Goal: Task Accomplishment & Management: Use online tool/utility

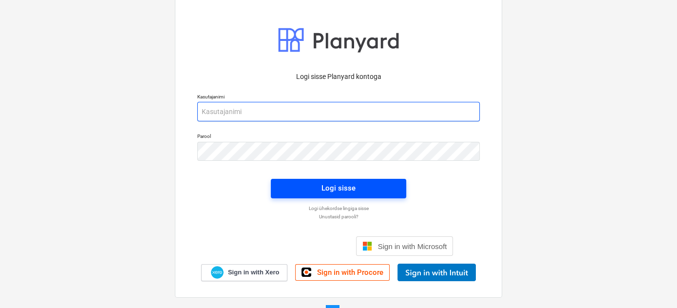
type input "[PERSON_NAME][EMAIL_ADDRESS][DOMAIN_NAME]"
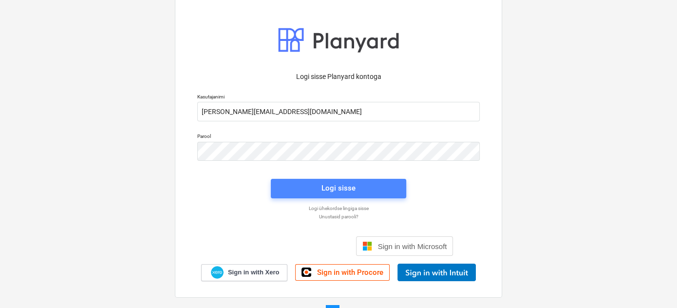
click at [332, 186] on div "Logi sisse" at bounding box center [339, 188] width 34 height 13
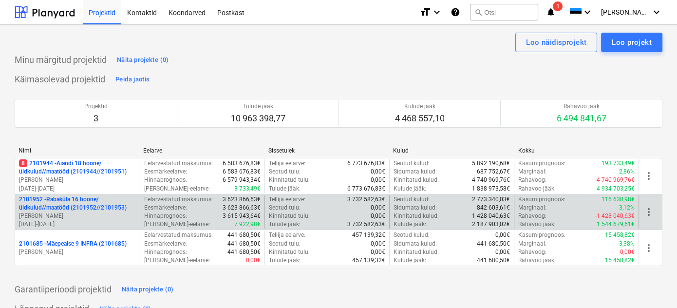
click at [66, 209] on p "2101952 - [GEOGRAPHIC_DATA] 16 hoone/üldkulud//maatööd (2101952//2101953)" at bounding box center [77, 203] width 117 height 17
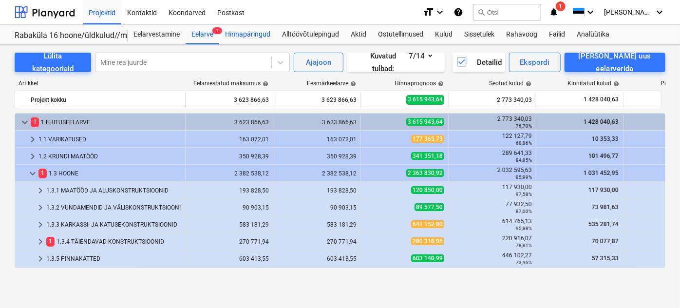
click at [247, 34] on div "Hinnapäringud" at bounding box center [247, 34] width 57 height 19
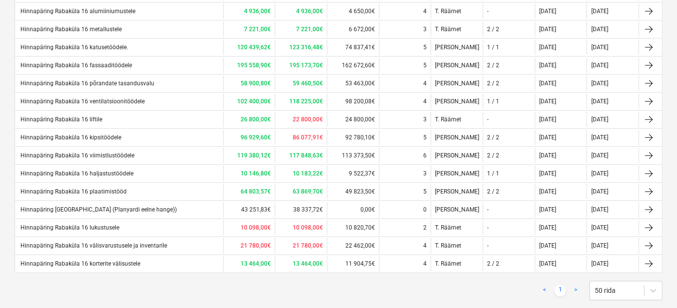
scroll to position [360, 0]
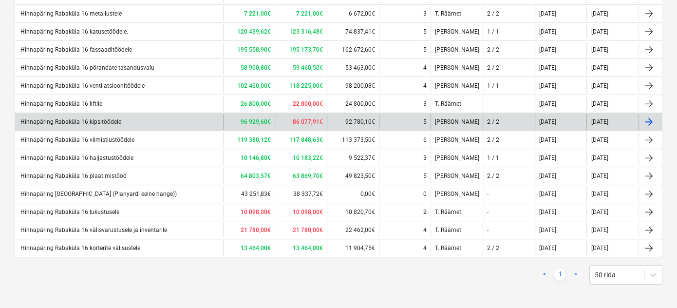
click at [111, 120] on div "Hinnapäring Rabaküla 16 kipsitöödele" at bounding box center [70, 121] width 102 height 7
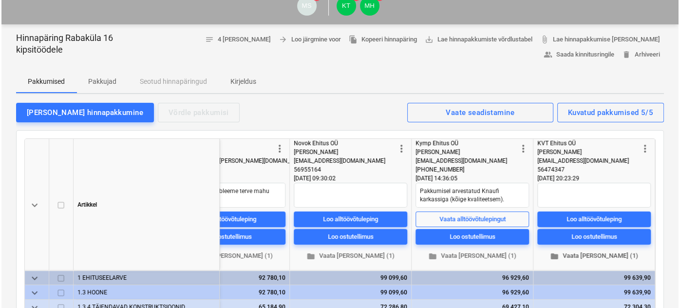
scroll to position [74, 0]
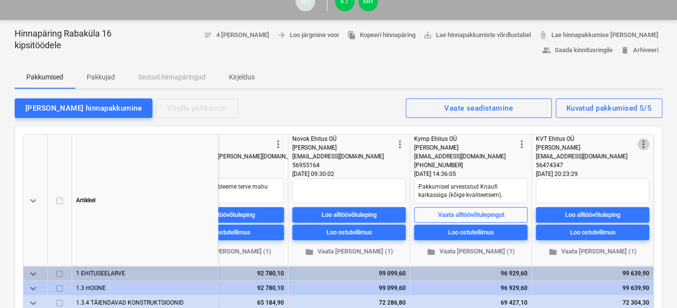
click at [640, 139] on span "more_vert" at bounding box center [644, 144] width 12 height 12
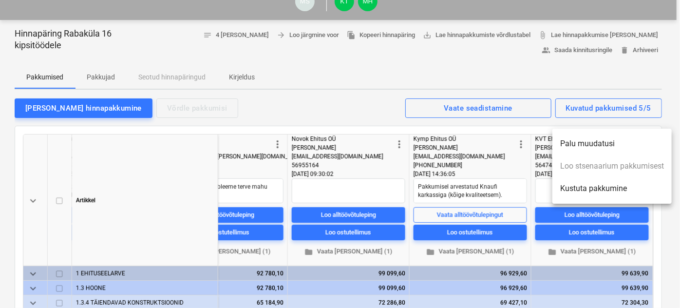
click at [603, 189] on li "Kustuta pakkumine" at bounding box center [612, 188] width 119 height 22
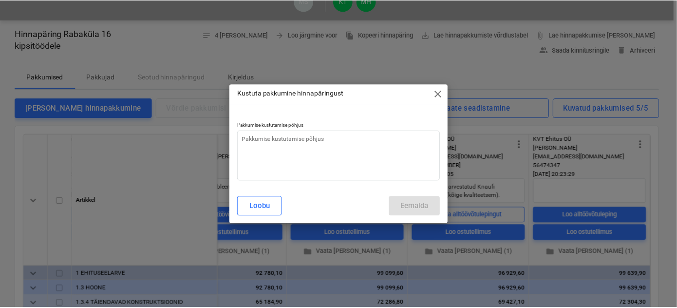
scroll to position [0, 426]
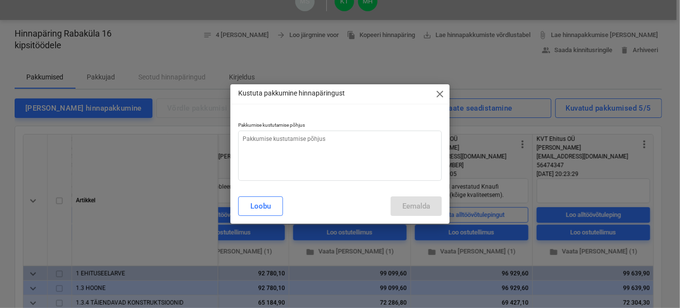
click at [438, 95] on span "close" at bounding box center [440, 94] width 12 height 12
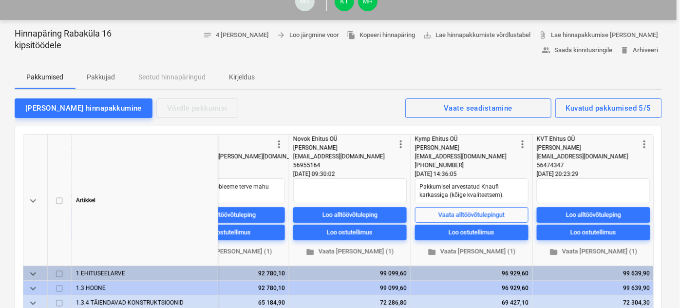
type textarea "x"
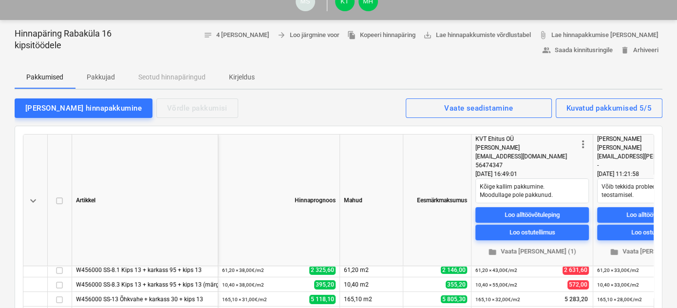
scroll to position [0, 0]
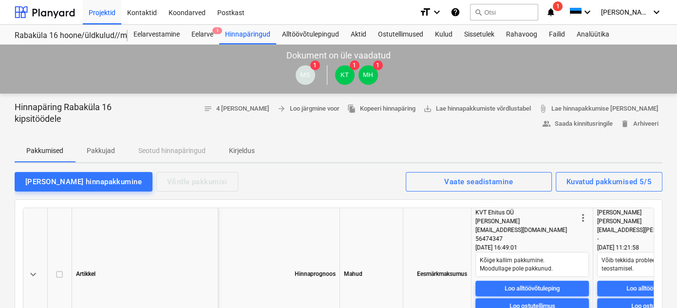
click at [556, 14] on icon "notifications" at bounding box center [551, 12] width 10 height 12
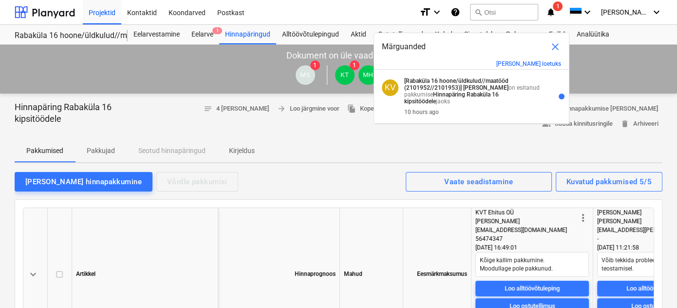
click at [554, 46] on span "close" at bounding box center [556, 47] width 12 height 12
